Goal: Find contact information: Find contact information

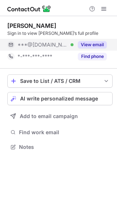
scroll to position [142, 117]
click at [100, 43] on button "View email" at bounding box center [92, 44] width 29 height 7
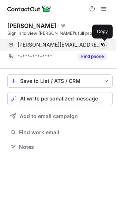
click at [102, 45] on span at bounding box center [103, 45] width 6 height 6
